Goal: Information Seeking & Learning: Learn about a topic

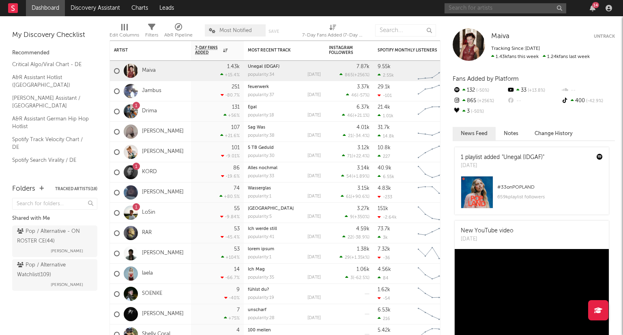
click at [485, 5] on input "text" at bounding box center [505, 8] width 122 height 10
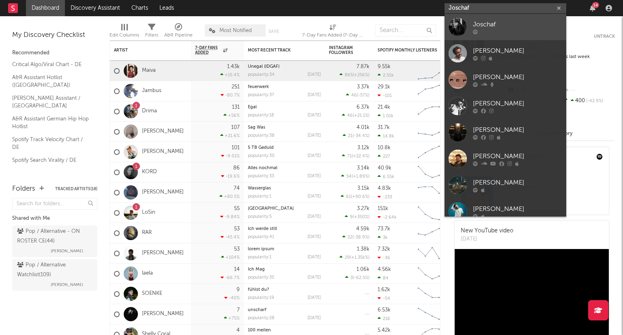
type input "Joschaf"
click at [502, 28] on div "Joschaf" at bounding box center [517, 24] width 89 height 10
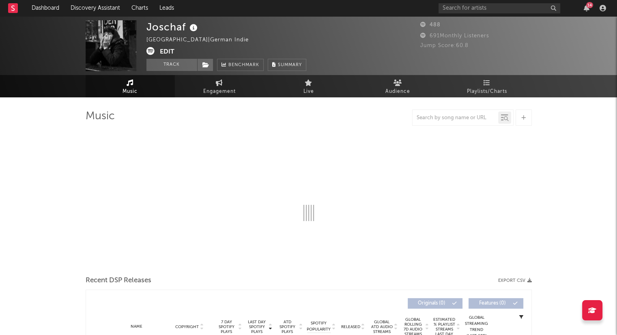
select select "1w"
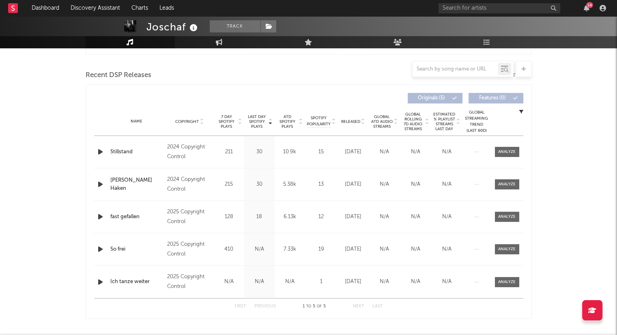
scroll to position [284, 0]
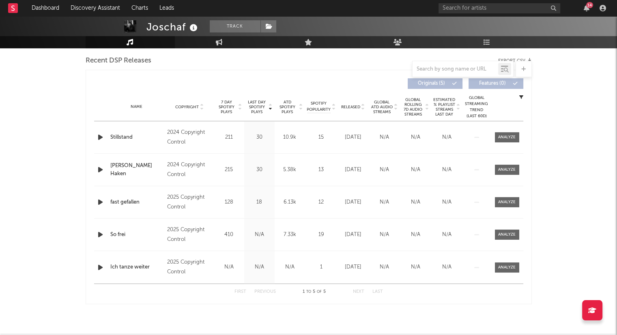
click at [362, 108] on icon at bounding box center [363, 108] width 4 height 3
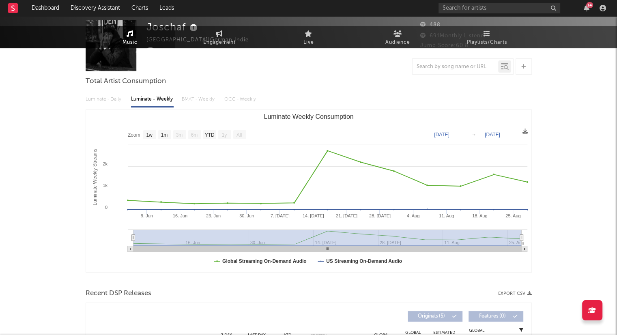
scroll to position [0, 0]
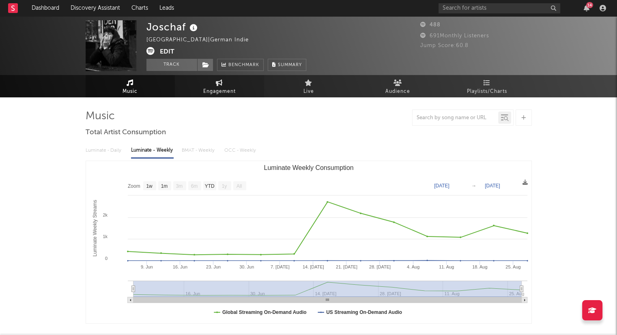
click at [232, 88] on span "Engagement" at bounding box center [219, 92] width 32 height 10
select select "1w"
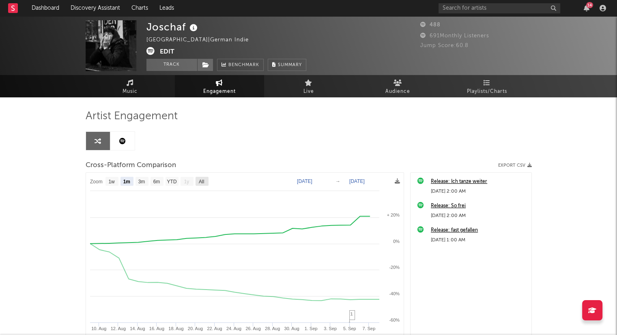
click at [204, 182] on text "All" at bounding box center [200, 182] width 5 height 6
select select "All"
type input "[DATE]"
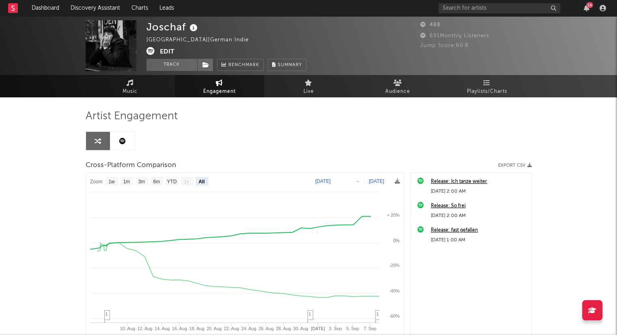
select select "All"
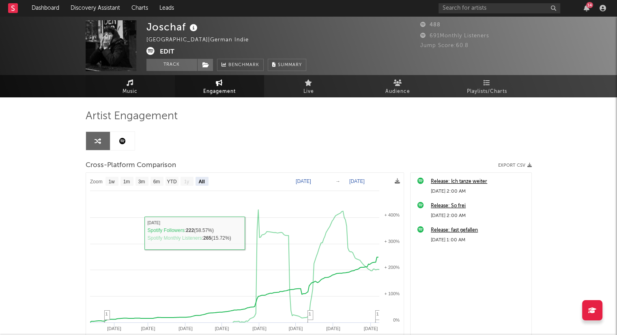
click at [144, 88] on link "Music" at bounding box center [130, 86] width 89 height 22
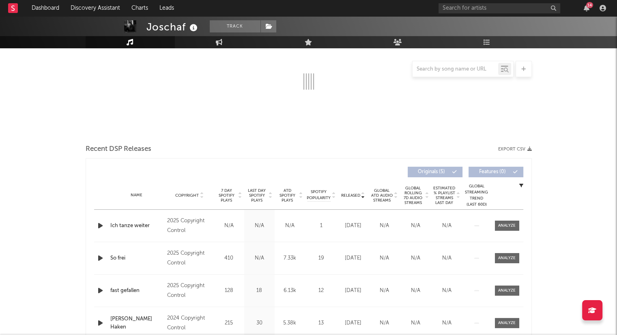
scroll to position [203, 0]
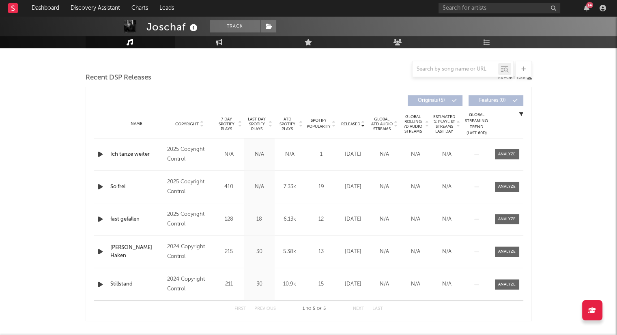
select select "1w"
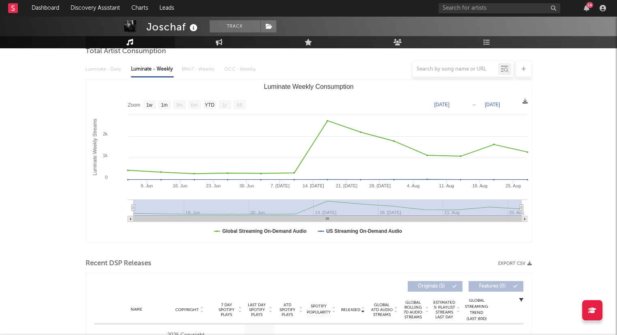
scroll to position [0, 0]
